Goal: Obtain resource: Obtain resource

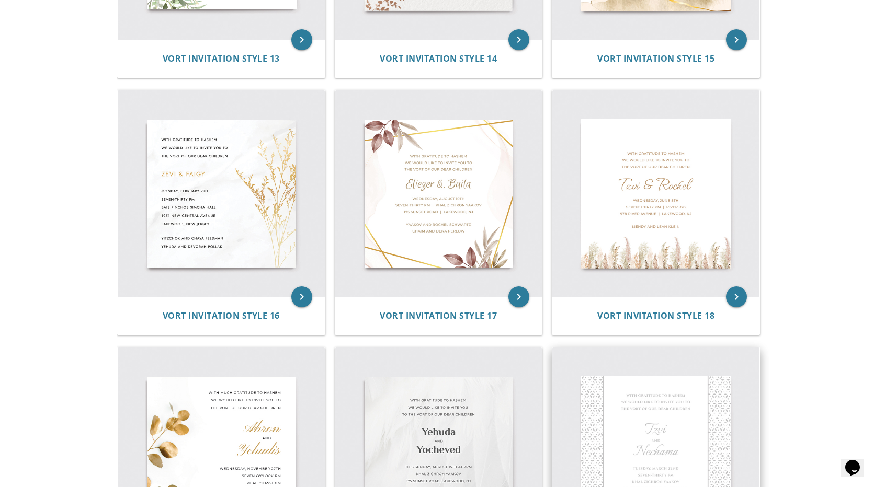
scroll to position [1255, 0]
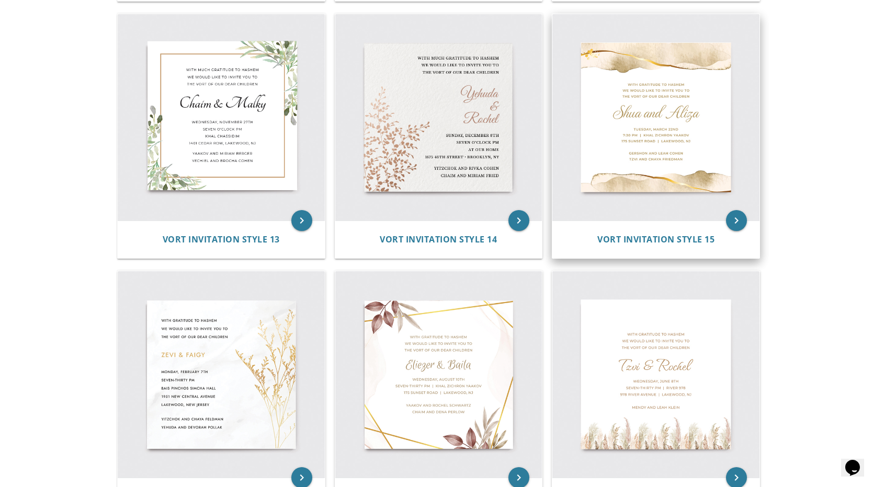
click at [659, 128] on img at bounding box center [655, 117] width 207 height 207
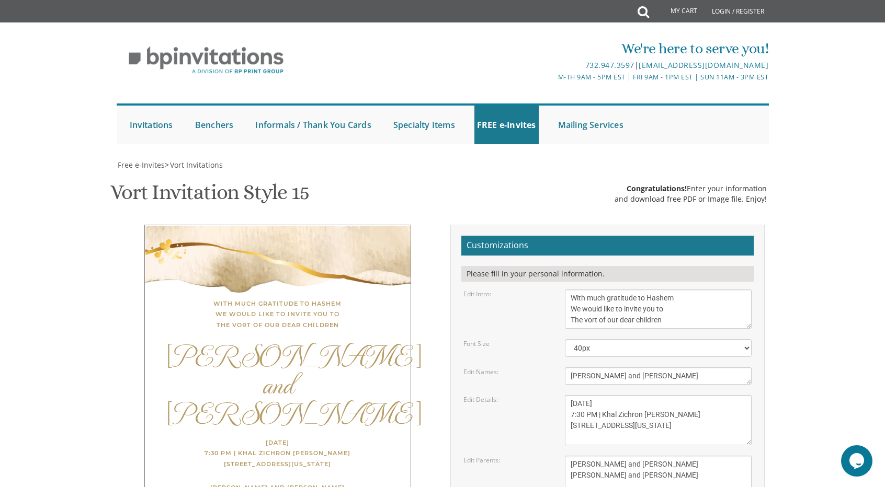
scroll to position [157, 0]
click at [641, 368] on textarea "Shua and Aliza" at bounding box center [658, 376] width 187 height 17
type textarea "S"
type textarea "Chaim Yehoshua and Ahuva"
click at [646, 395] on textarea "Thursday, March 22nd 7:30 PM | Khal Zichron Yaakov 175 Sunset Road Lakewood, Ne…" at bounding box center [658, 420] width 187 height 50
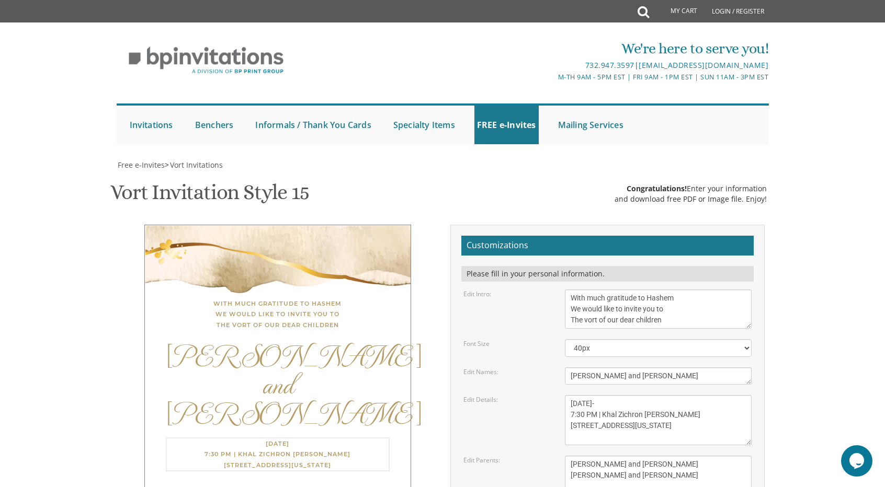
type textarea "Thursday, September 18- 7:30 PM | Khal Zichron Yaakov 175 Sunset Road Lakewood,…"
